Goal: Task Accomplishment & Management: Use online tool/utility

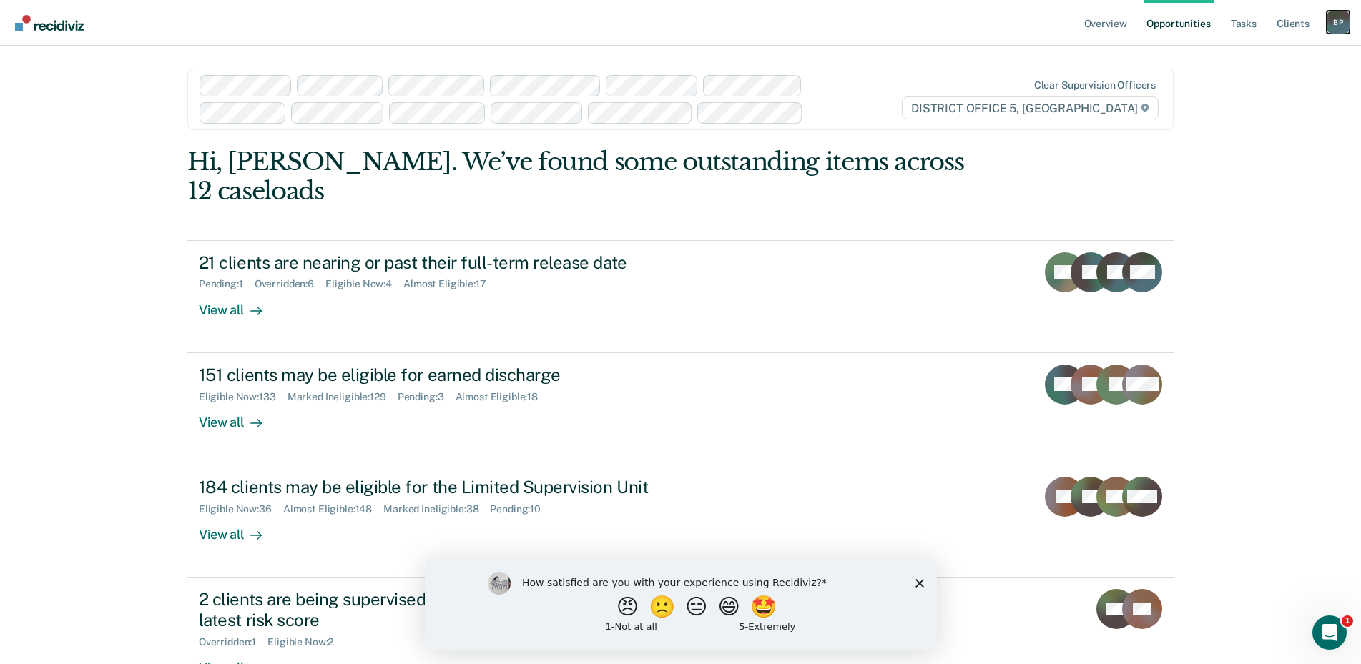
click at [1345, 18] on div "B P" at bounding box center [1338, 22] width 23 height 23
click at [1012, 36] on nav "Overview Opportunities Tasks Client s [PERSON_NAME] Profile How it works Go to …" at bounding box center [680, 23] width 1361 height 46
click at [1011, 34] on nav "Overview Opportunities Tasks Client s [PERSON_NAME] Profile How it works Go to …" at bounding box center [680, 23] width 1361 height 46
click at [1124, 26] on link "Overview" at bounding box center [1105, 23] width 49 height 46
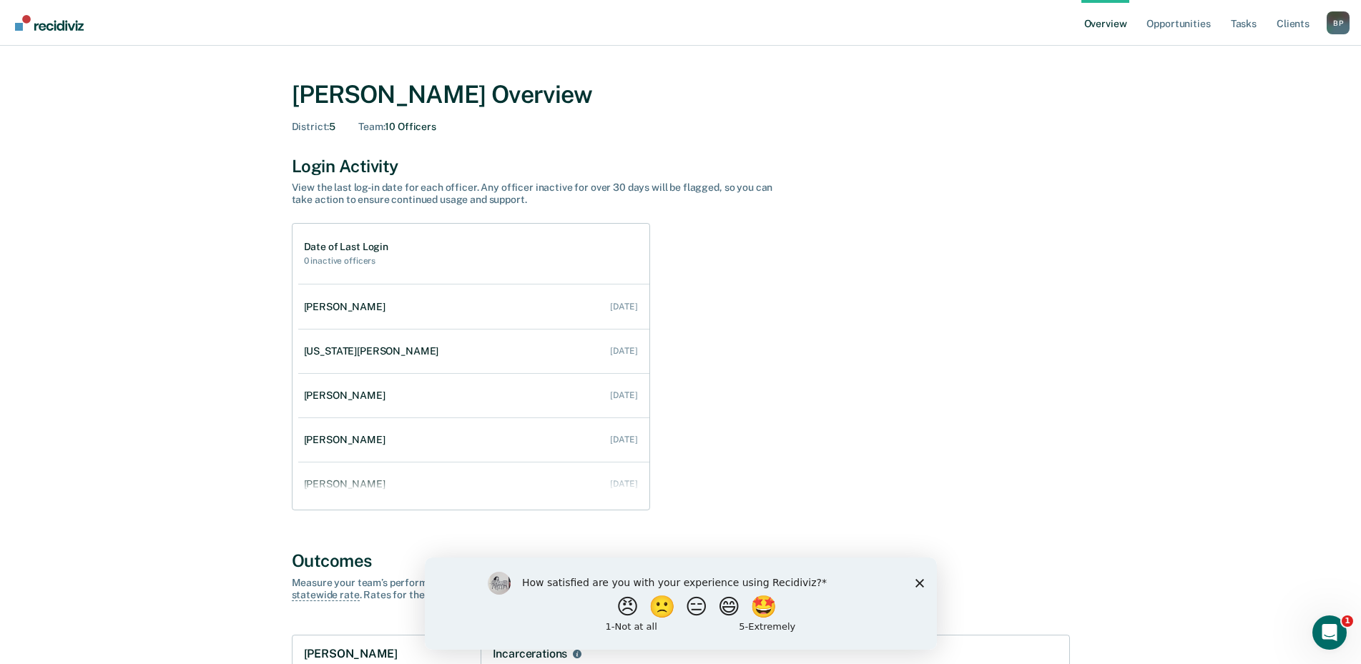
click at [922, 580] on icon "Close survey" at bounding box center [919, 583] width 9 height 9
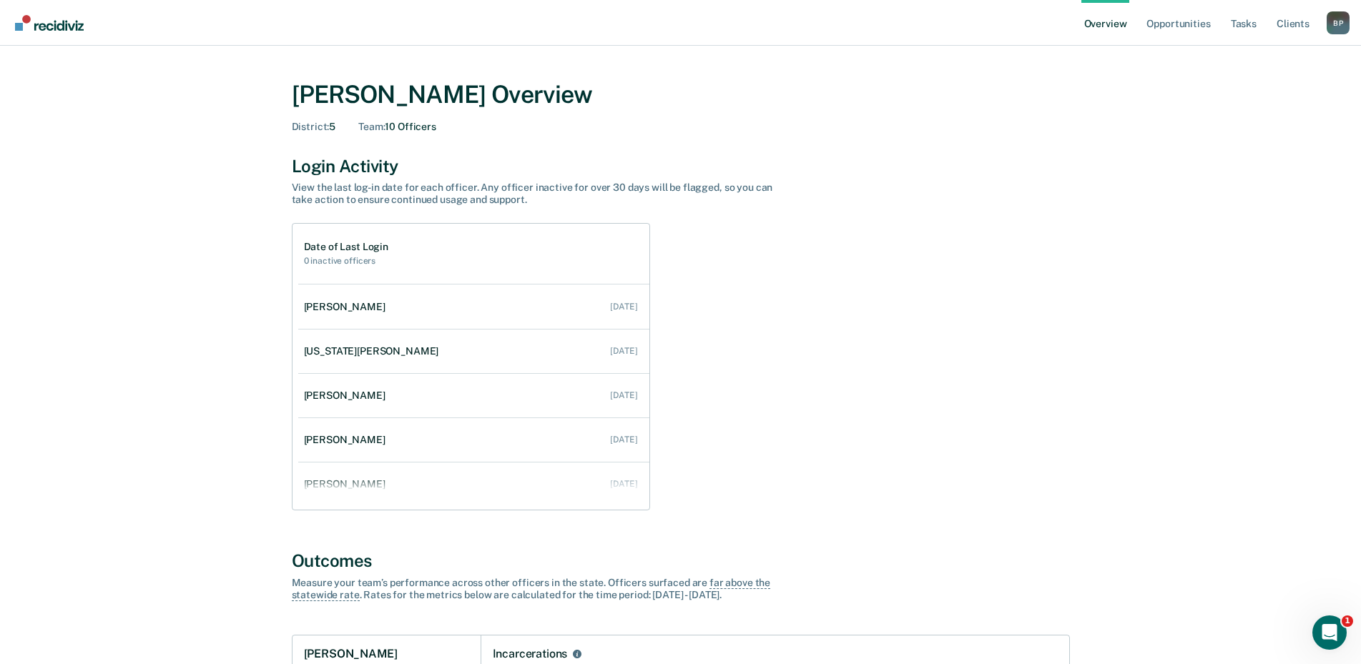
click at [823, 139] on div "[PERSON_NAME] Overview District : 5 Team : 10 Officers" at bounding box center [681, 104] width 778 height 82
click at [934, 114] on div "[PERSON_NAME] Overview District : 5 Team : 10 Officers" at bounding box center [681, 106] width 778 height 53
click at [1003, 23] on nav "Overview Opportunities Tasks Client s [PERSON_NAME] Profile How it works Go to …" at bounding box center [680, 23] width 1361 height 46
click at [1241, 21] on link "Tasks" at bounding box center [1243, 23] width 31 height 46
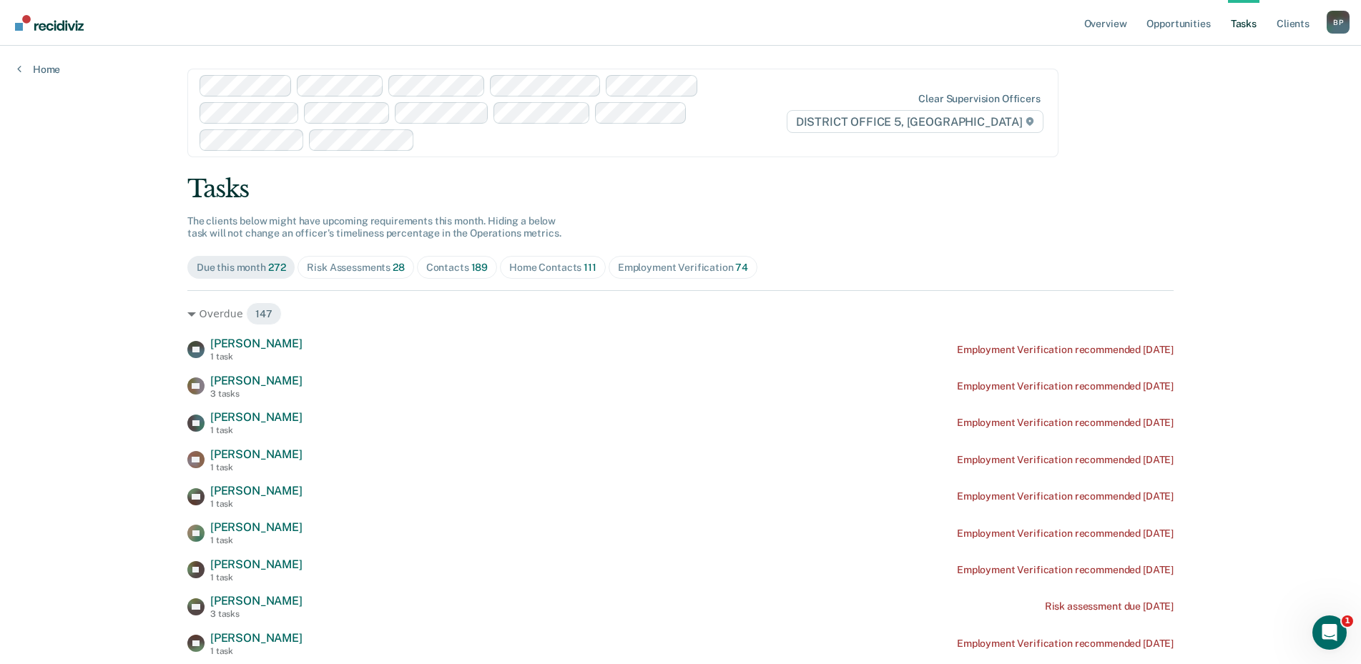
click at [1034, 185] on div "Tasks" at bounding box center [680, 189] width 986 height 29
click at [1006, 90] on div "Clear supervision officers DISTRICT OFFICE 5, [GEOGRAPHIC_DATA]" at bounding box center [622, 113] width 871 height 89
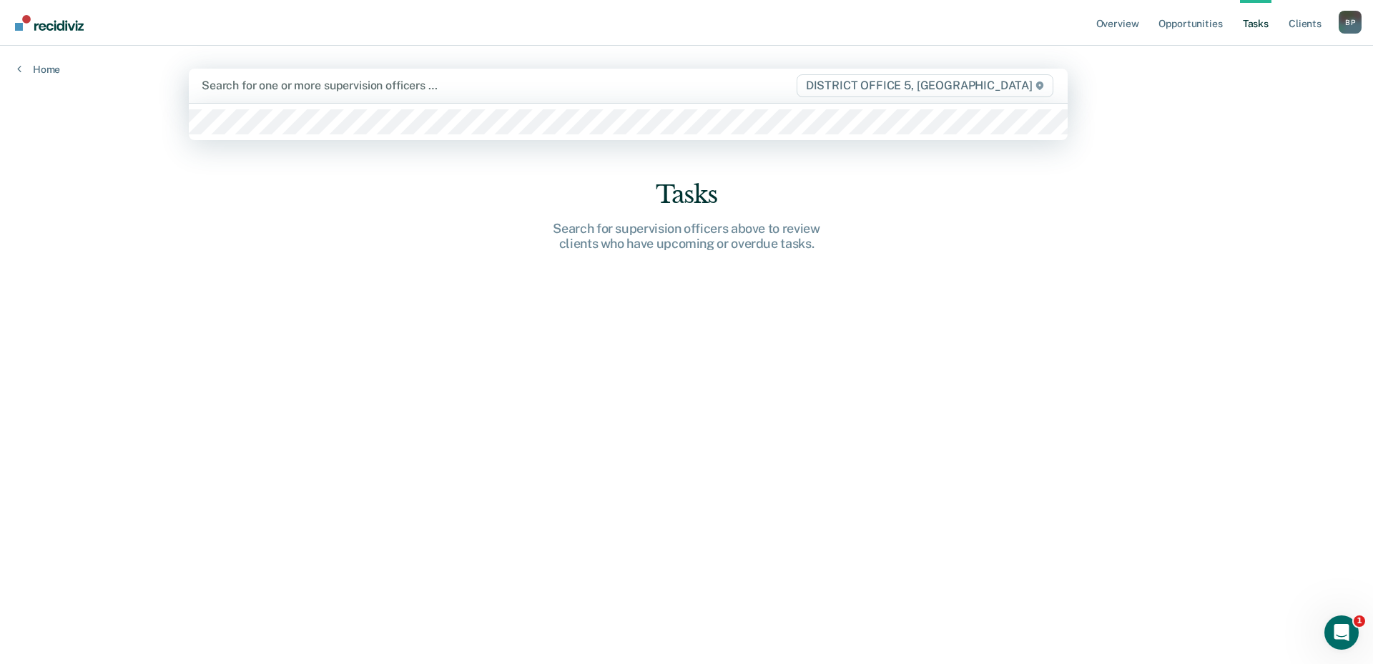
click at [1254, 313] on div "Overview Opportunities Tasks Client s [PERSON_NAME] Profile How it works Go to …" at bounding box center [686, 332] width 1373 height 664
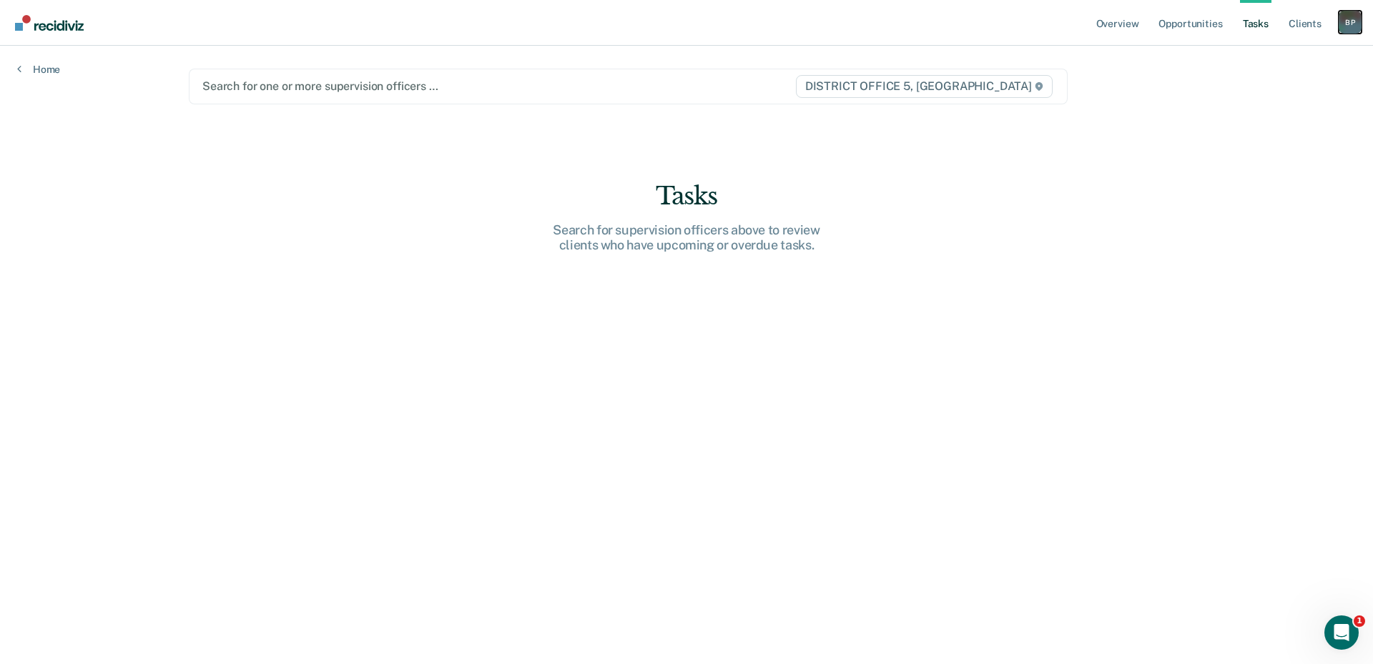
click at [1358, 25] on div "B P" at bounding box center [1350, 22] width 23 height 23
click at [1292, 93] on link "Go to Operations" at bounding box center [1292, 94] width 115 height 12
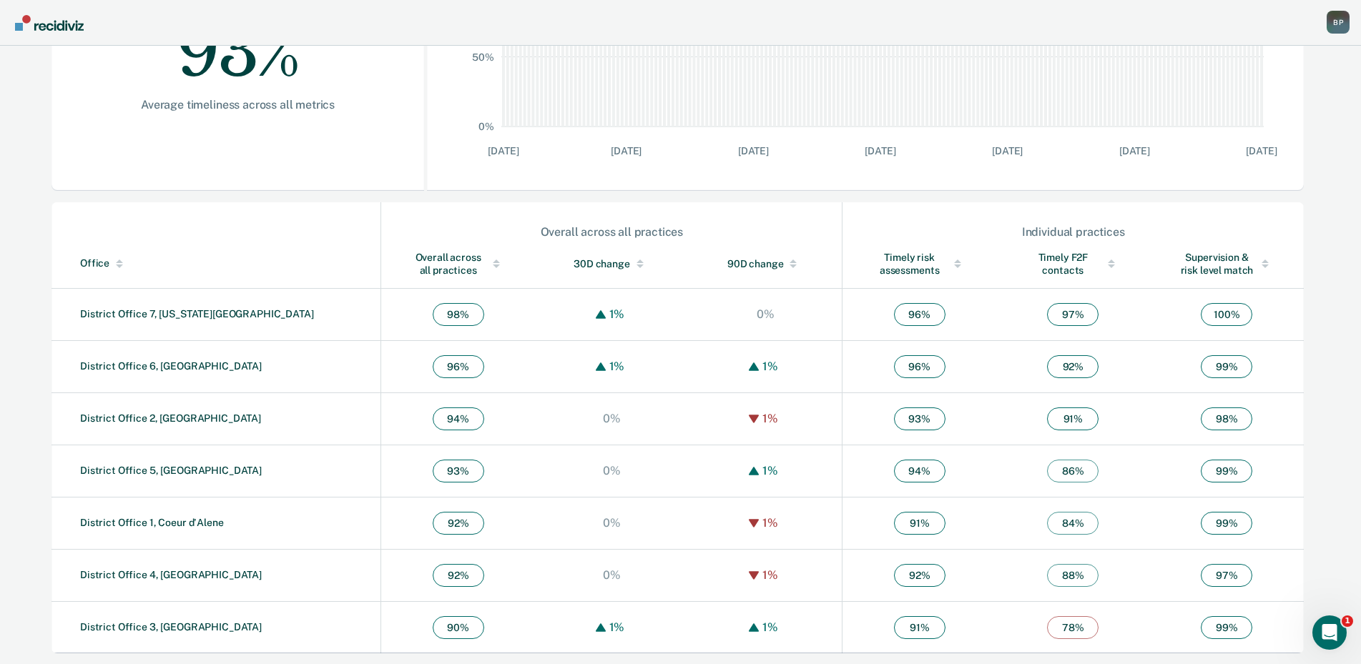
scroll to position [333, 0]
click at [186, 471] on link "District Office 5, [GEOGRAPHIC_DATA]" at bounding box center [171, 469] width 182 height 11
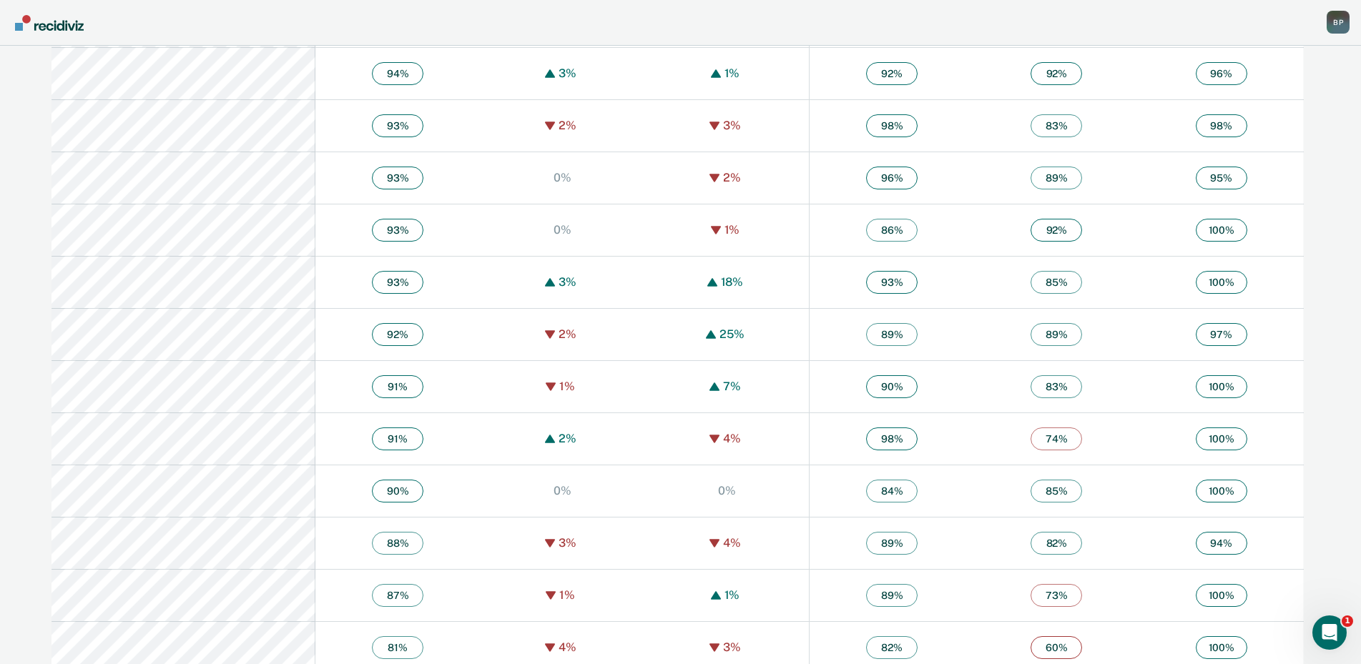
scroll to position [1462, 0]
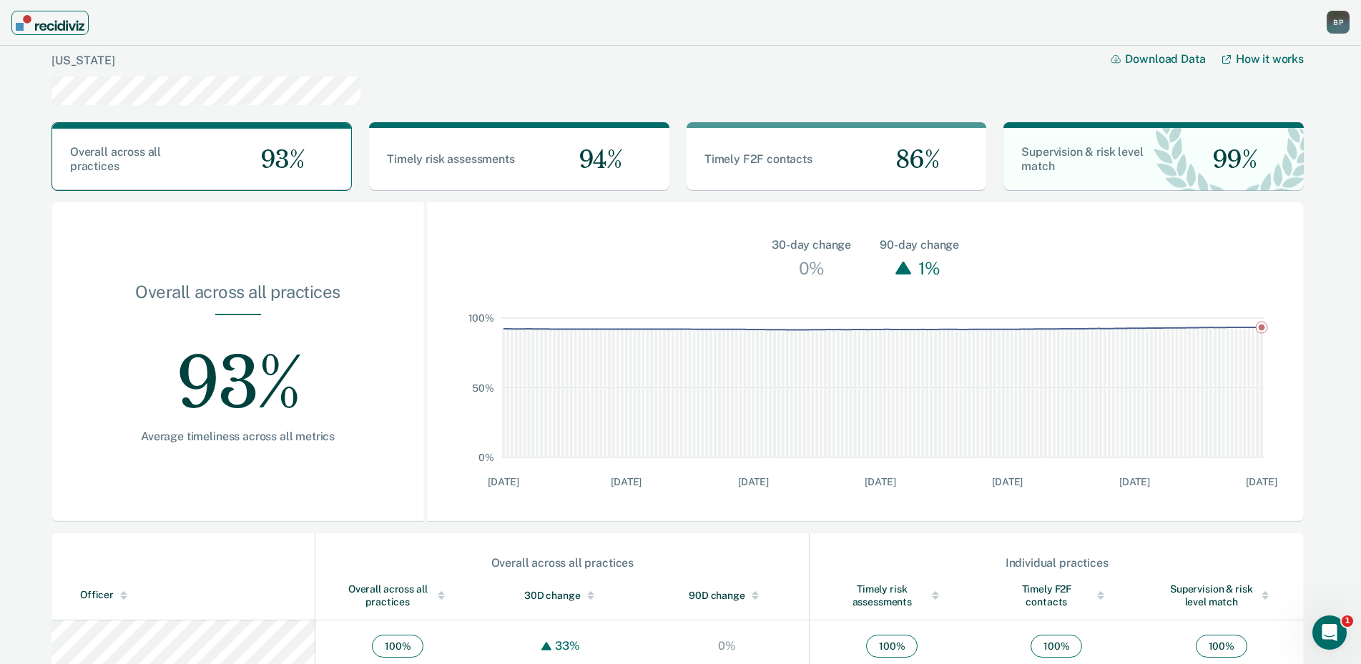
click at [28, 19] on img "Main navigation" at bounding box center [50, 23] width 69 height 16
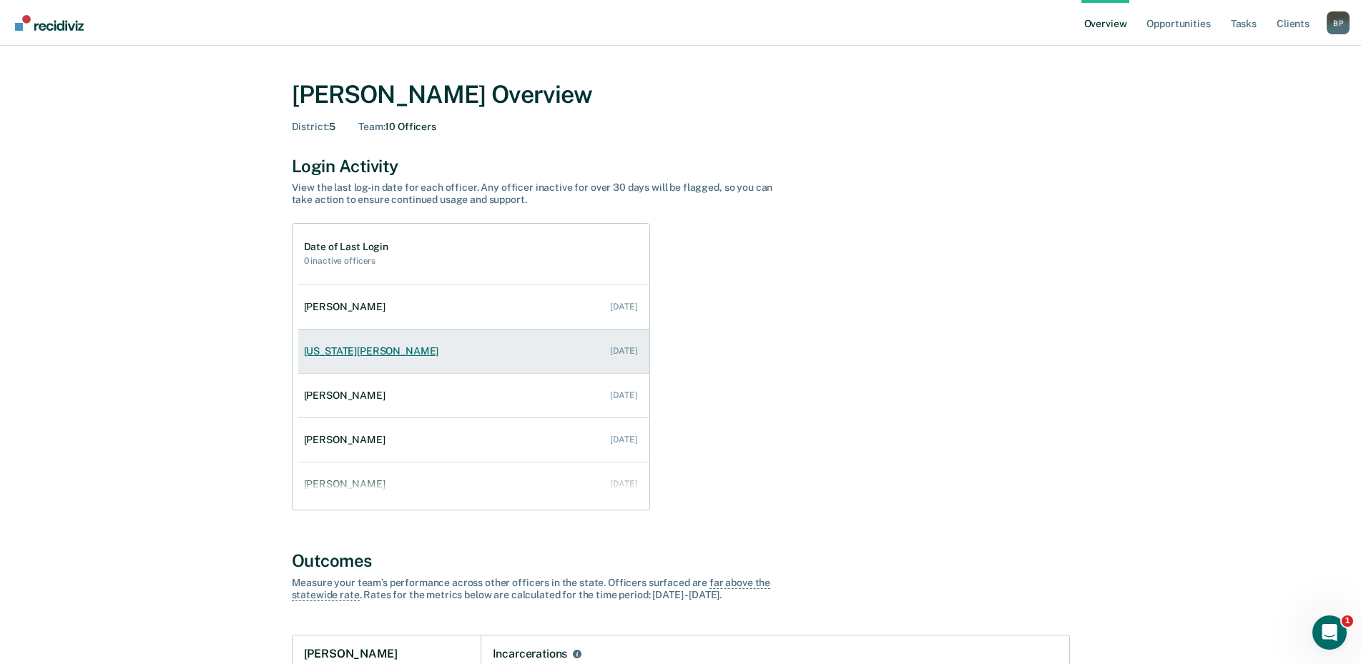
scroll to position [235, 0]
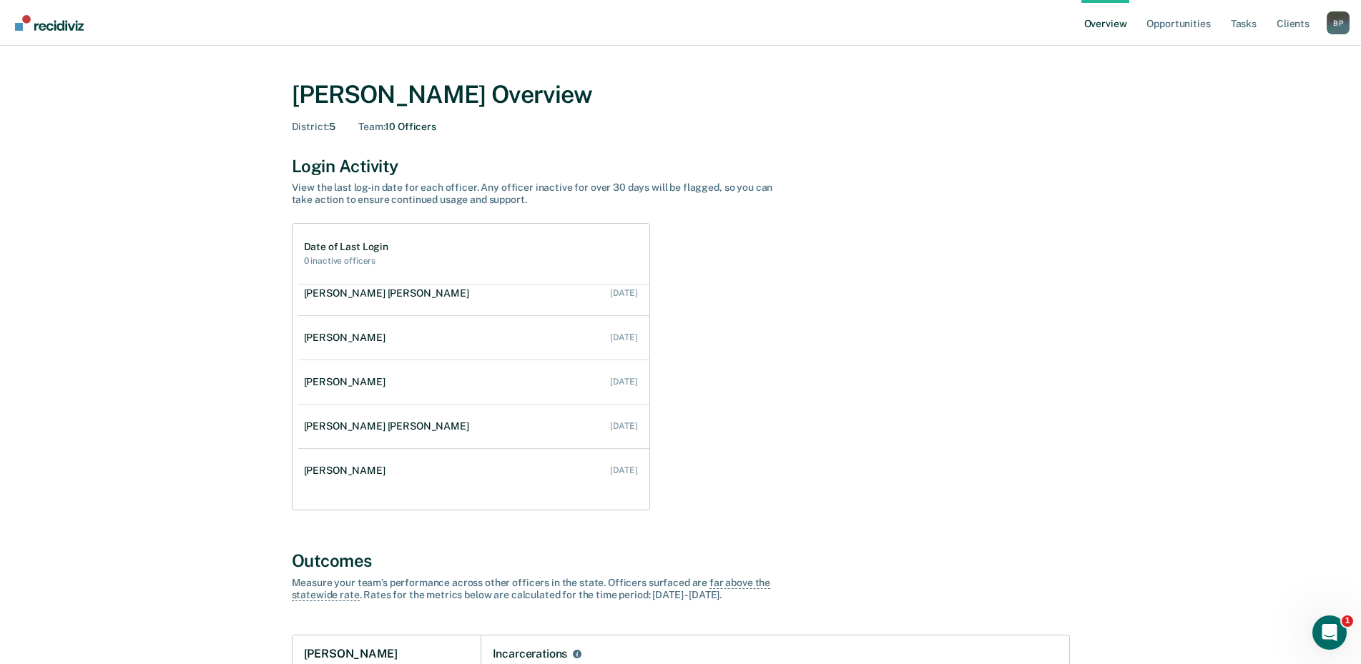
click at [895, 353] on div "Date of Last Login 0 inactive officers [PERSON_NAME] [DATE] [US_STATE][PERSON_N…" at bounding box center [681, 367] width 778 height 288
click at [1245, 23] on link "Tasks" at bounding box center [1243, 23] width 31 height 46
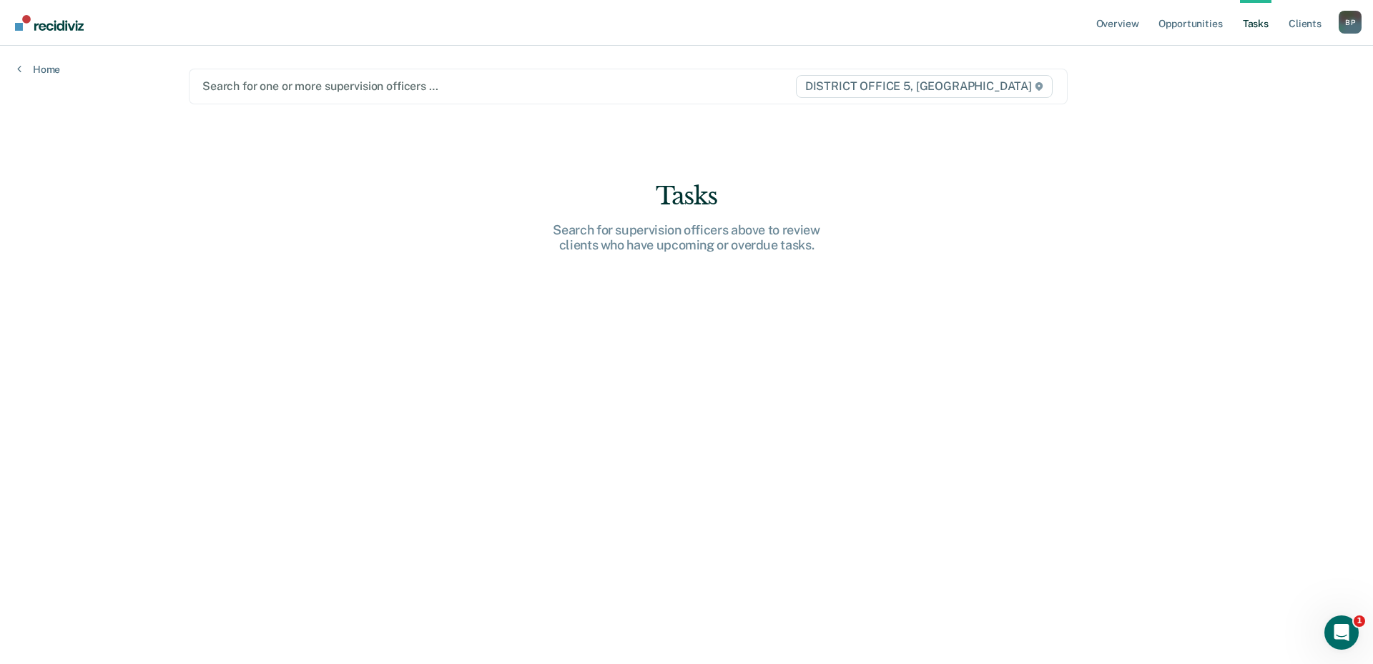
click at [474, 80] on div at bounding box center [498, 86] width 592 height 16
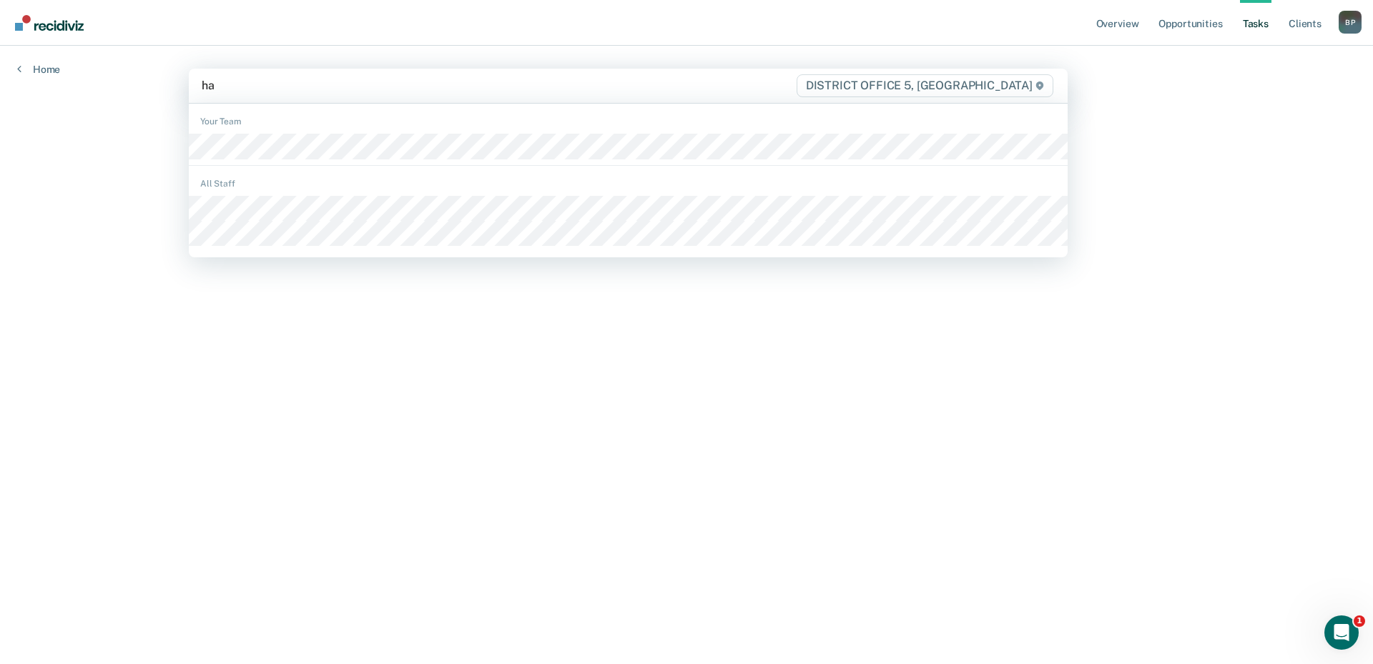
type input "hal"
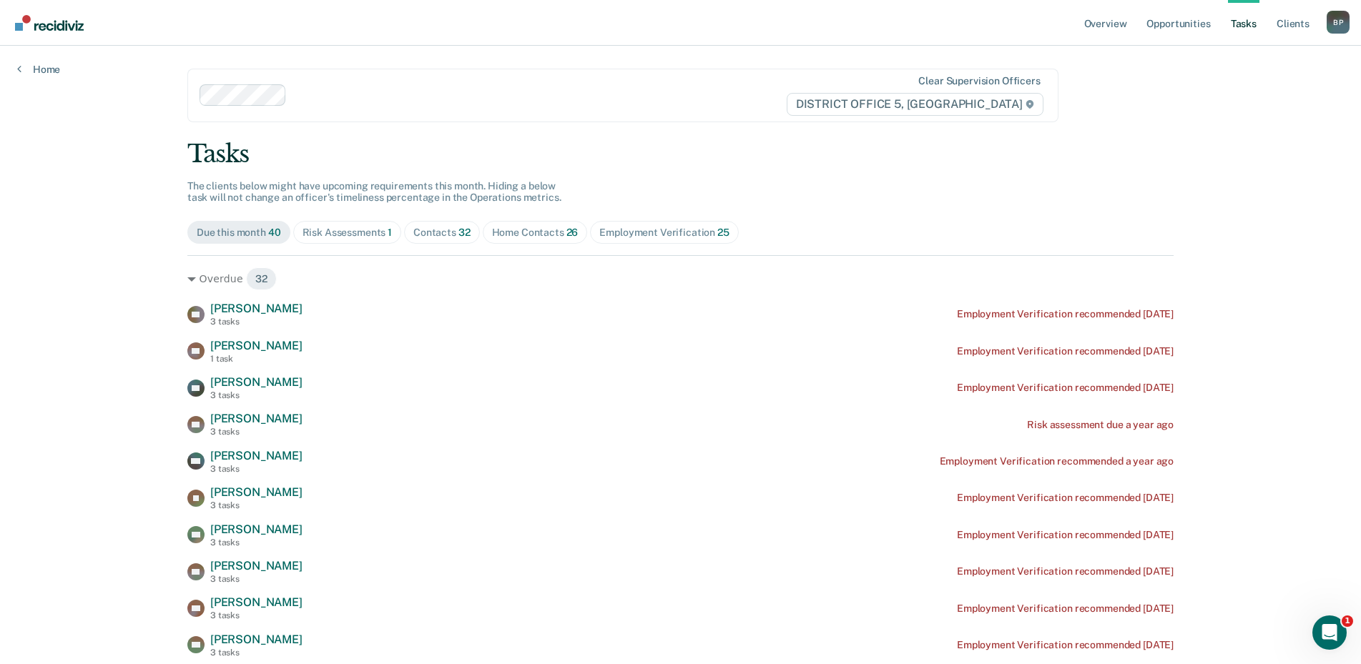
click at [347, 227] on div "Risk Assessments 1" at bounding box center [348, 233] width 90 height 12
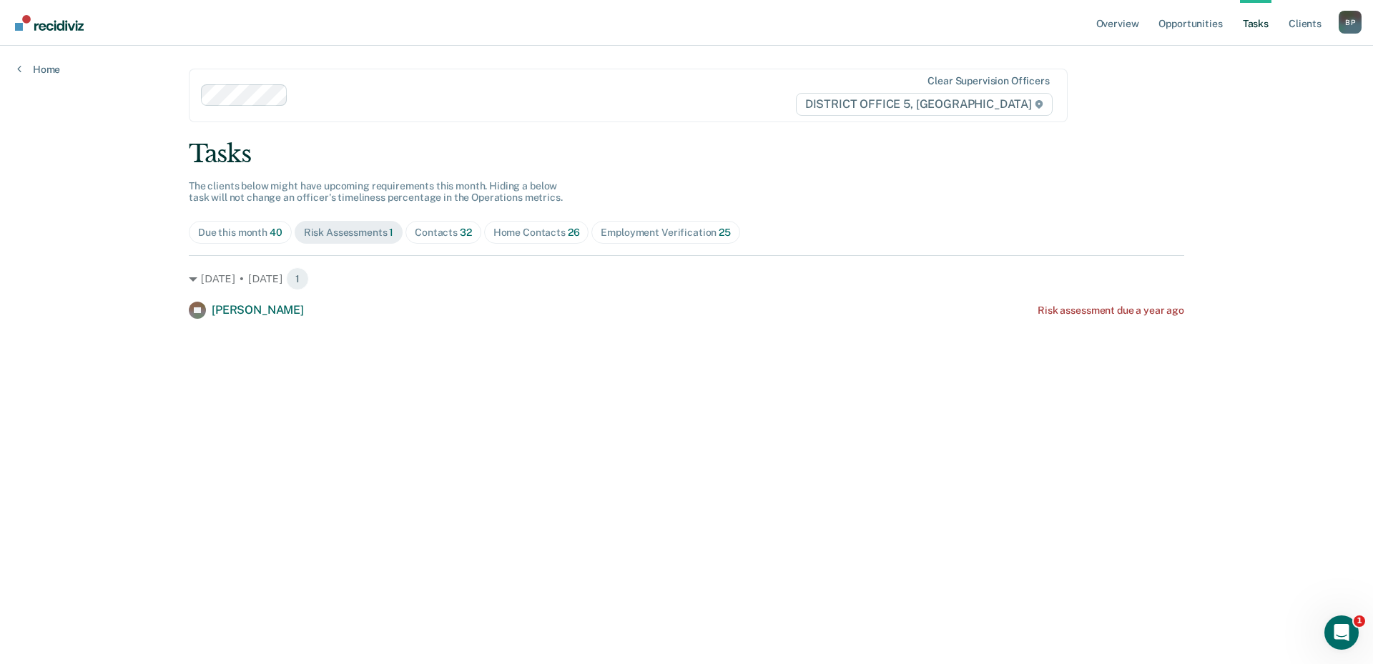
click at [446, 233] on div "Contacts 32" at bounding box center [443, 233] width 57 height 12
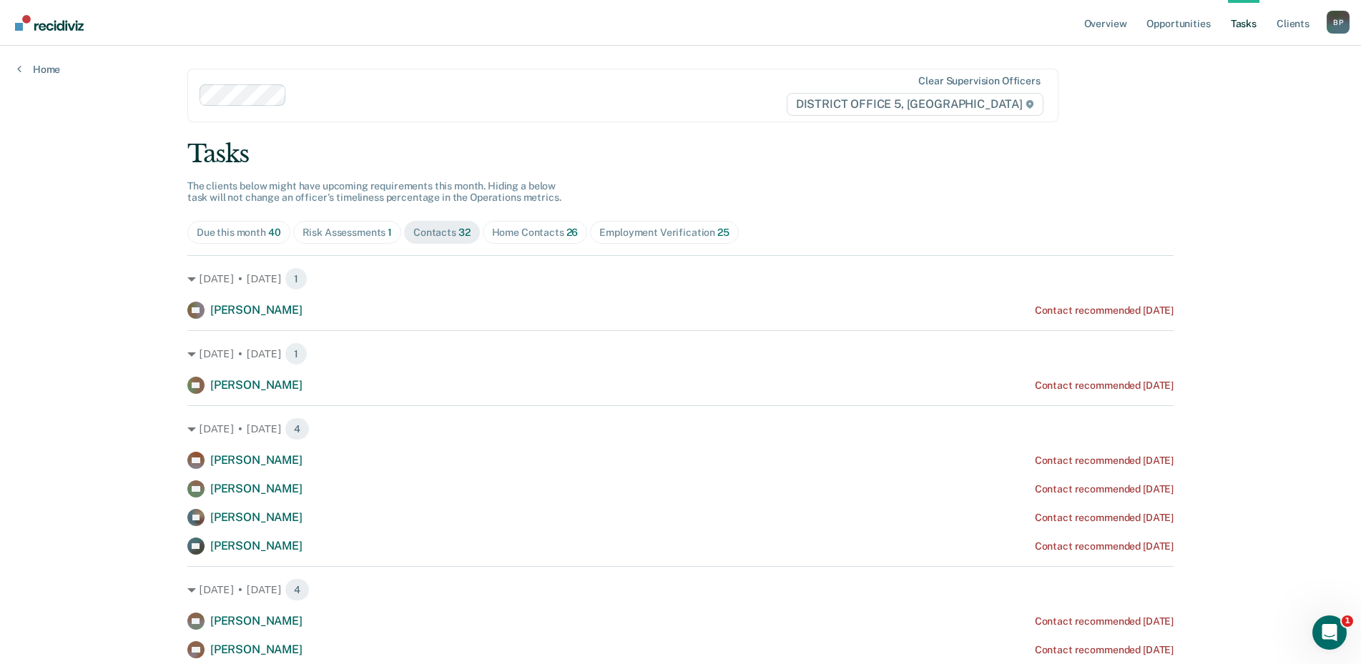
click at [566, 235] on span "26" at bounding box center [572, 232] width 12 height 11
